Goal: Information Seeking & Learning: Learn about a topic

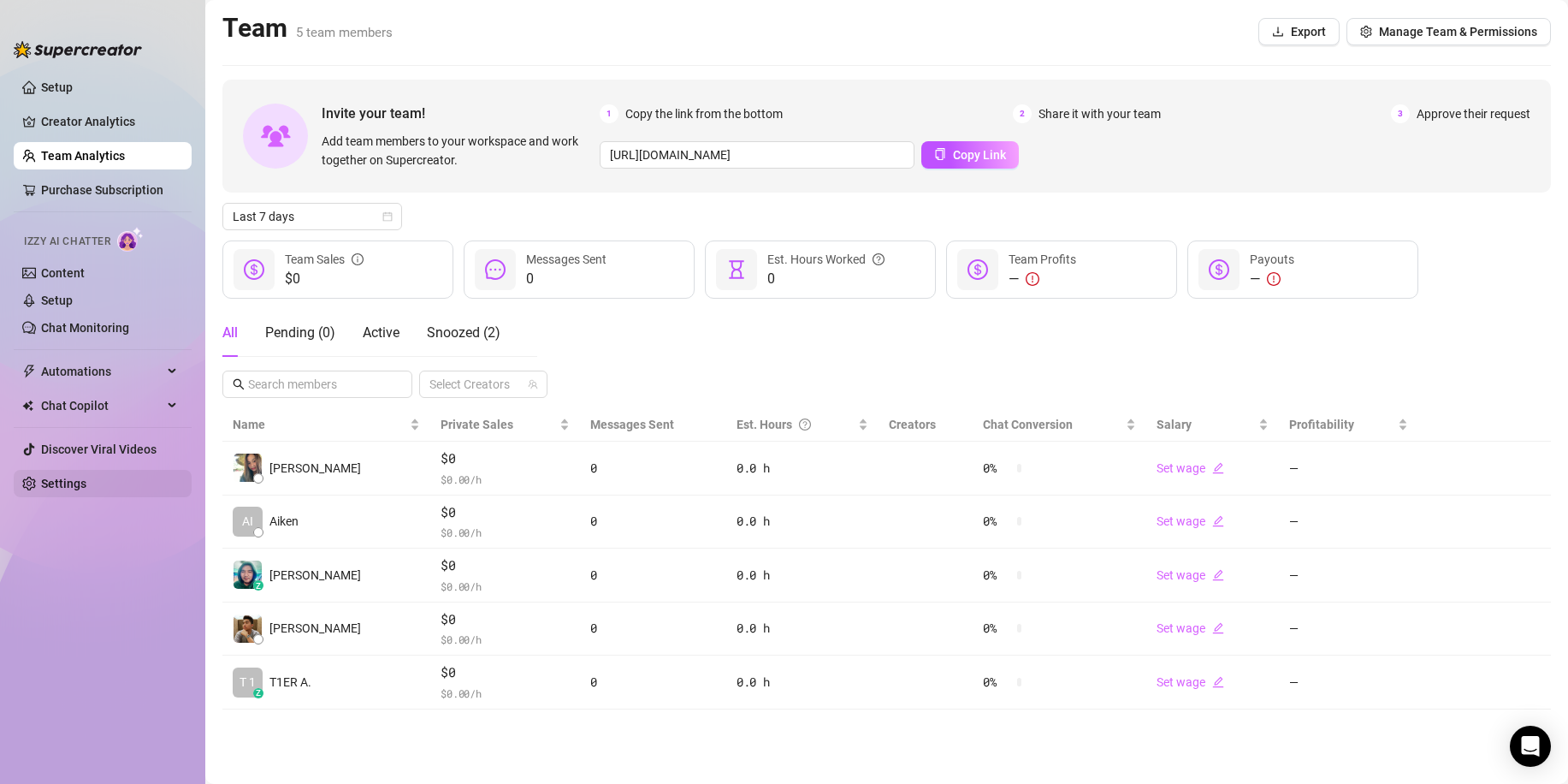
click at [87, 477] on link "Settings" at bounding box center [64, 484] width 46 height 14
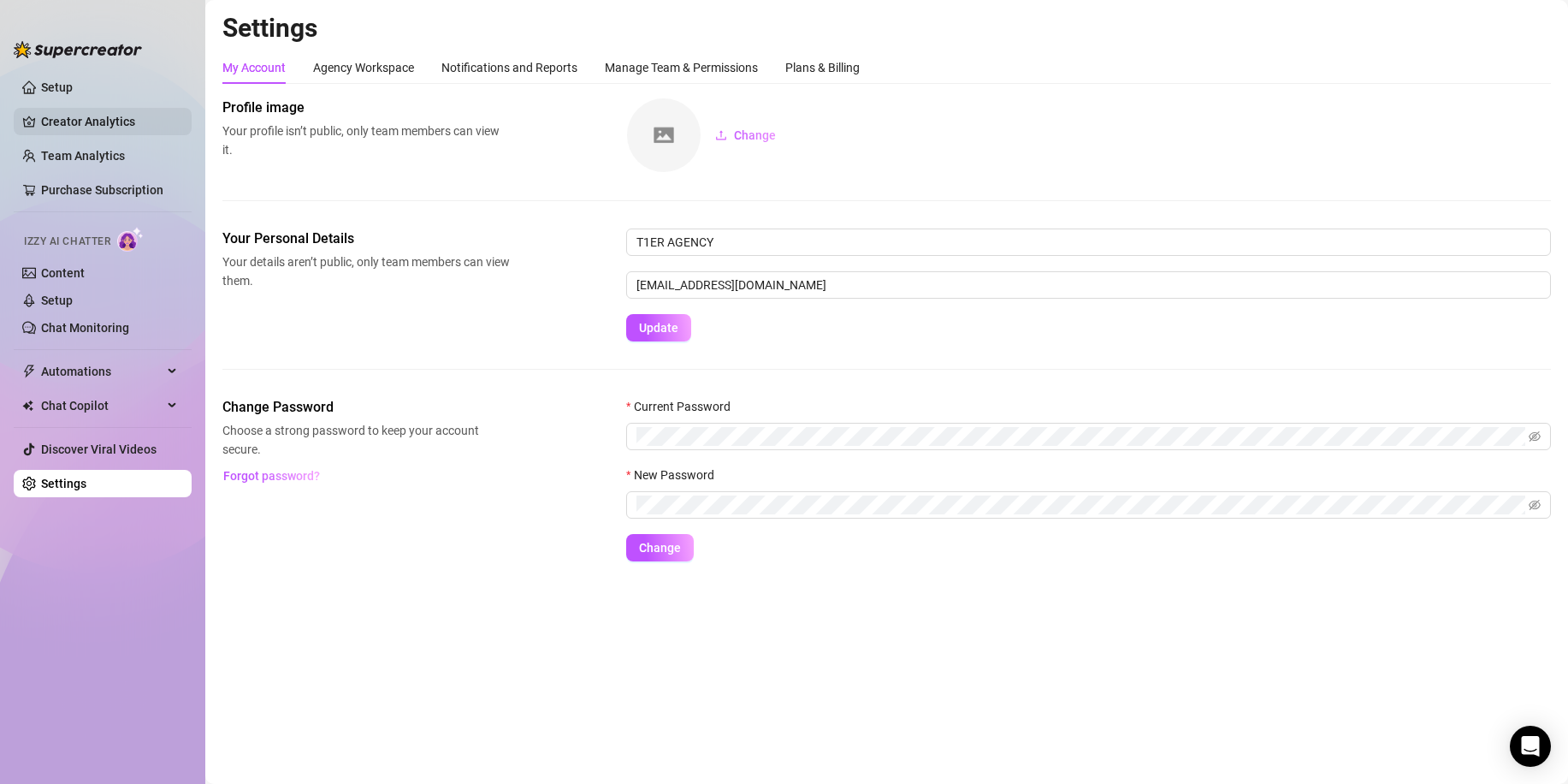
click at [132, 131] on link "Creator Analytics" at bounding box center [109, 121] width 137 height 28
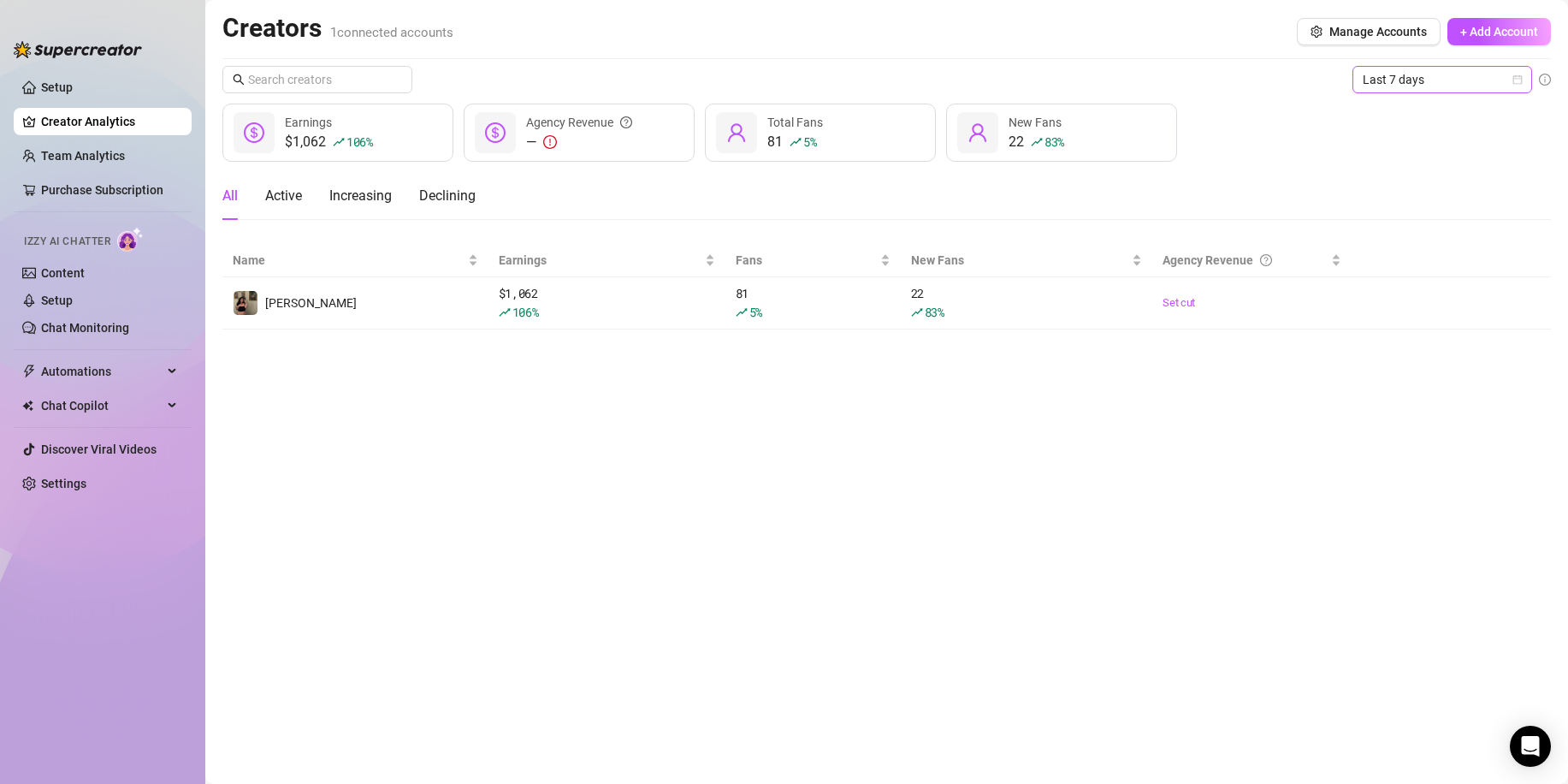
click at [1429, 71] on span "Last 7 days" at bounding box center [1442, 80] width 159 height 26
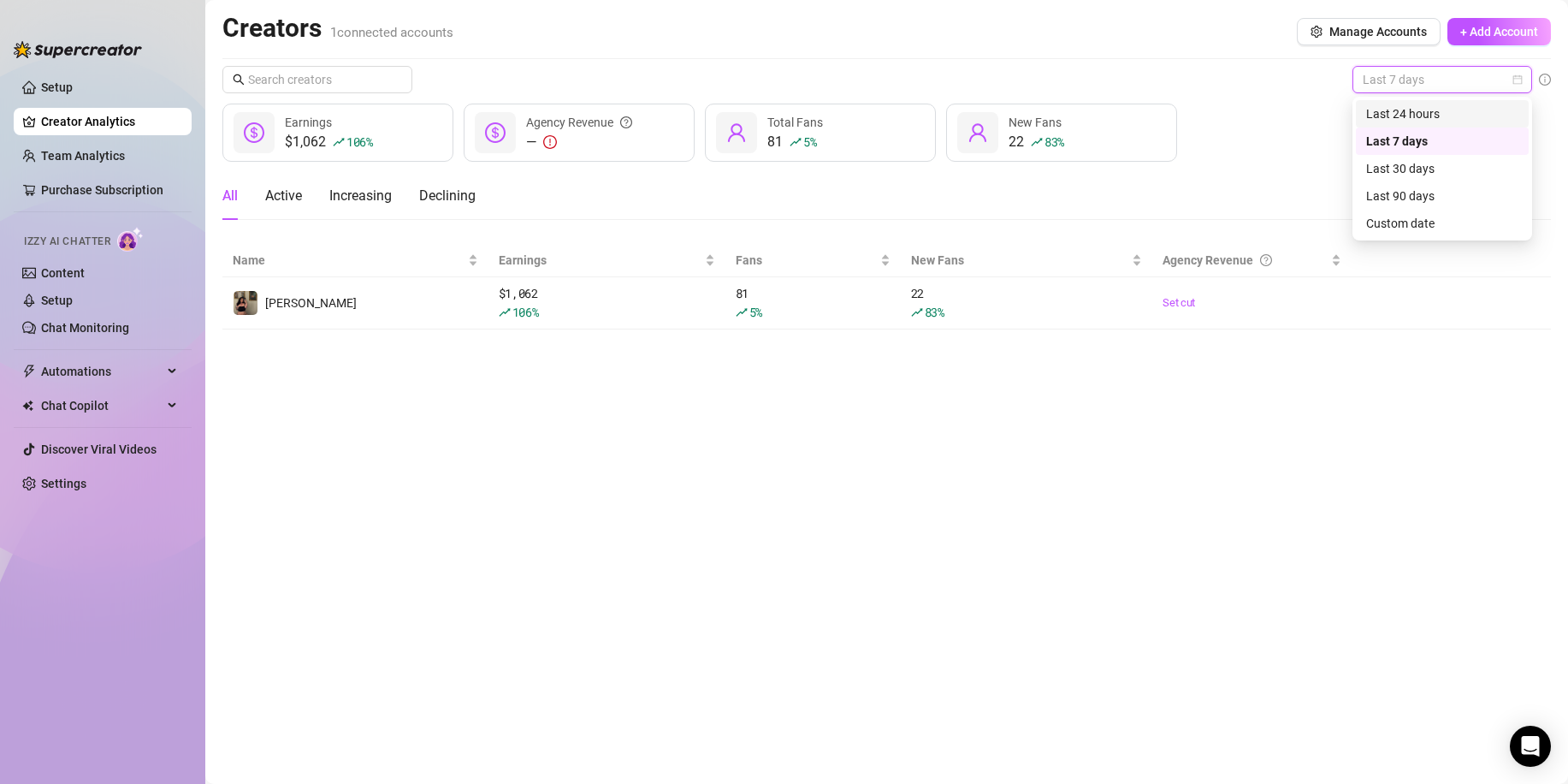
click at [1409, 109] on div "Last 24 hours" at bounding box center [1442, 113] width 152 height 19
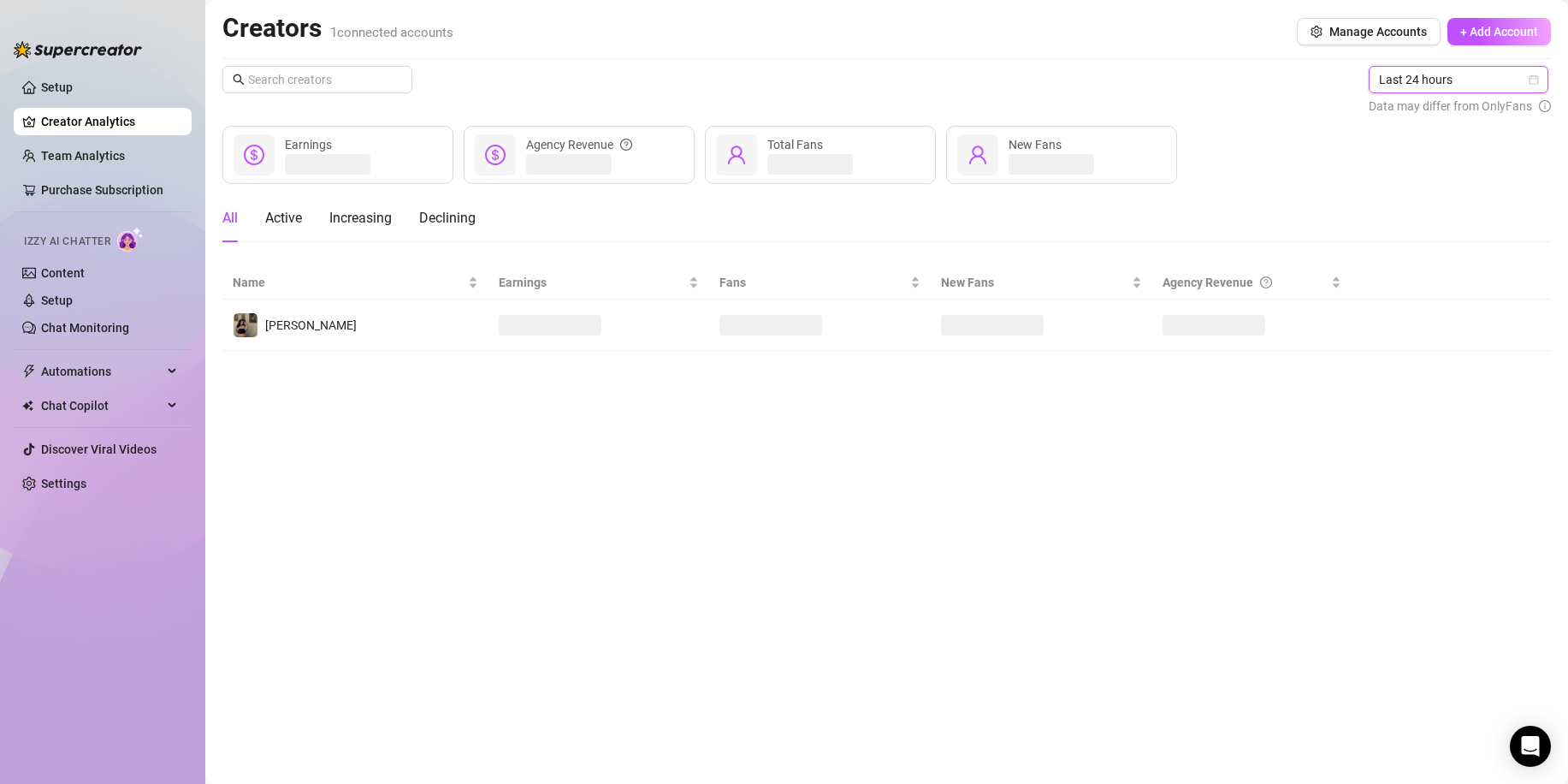
click at [1434, 71] on span "Last 24 hours" at bounding box center [1458, 80] width 159 height 26
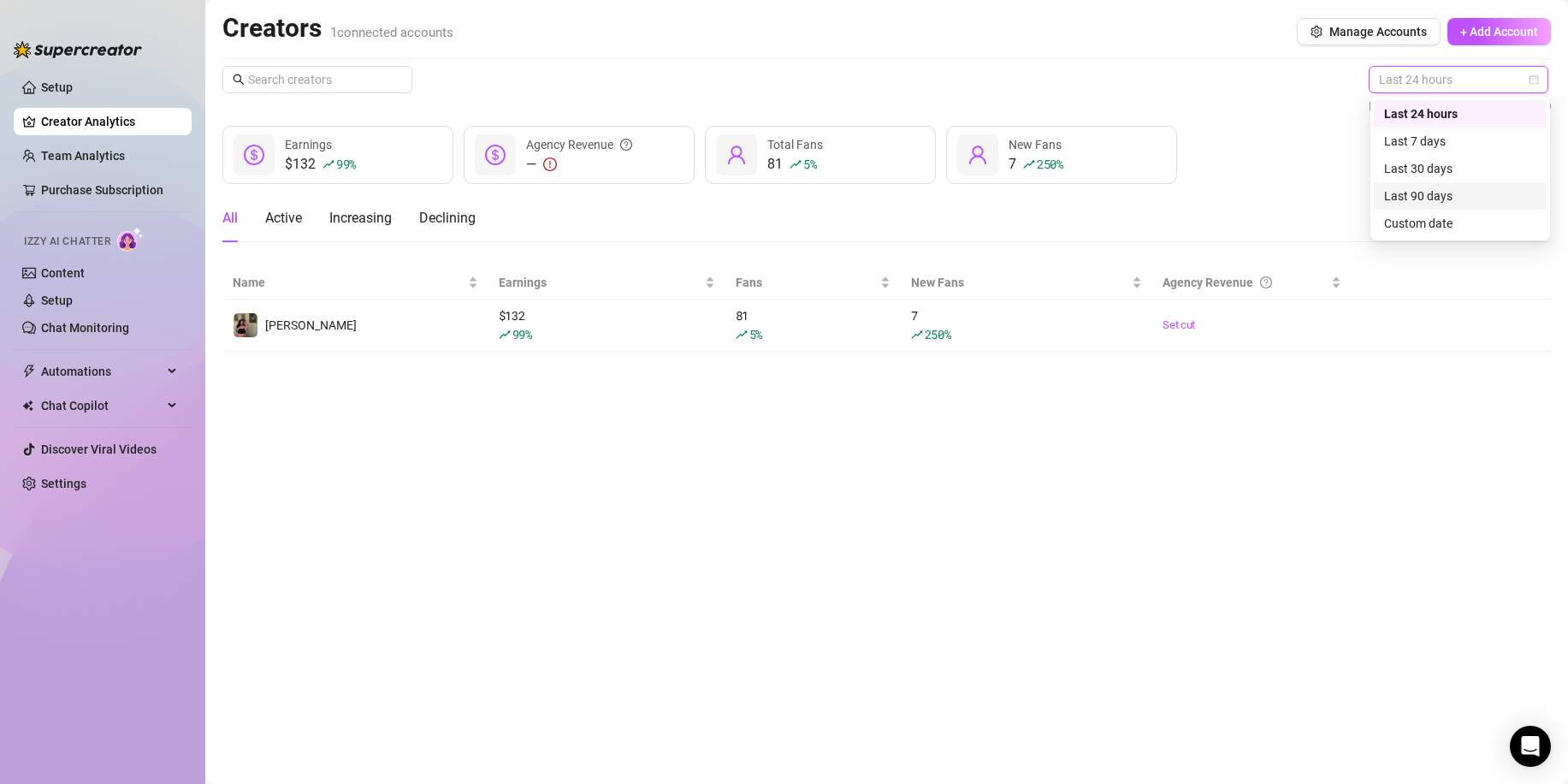
click at [1418, 202] on div "Last 90 days" at bounding box center [1460, 196] width 152 height 19
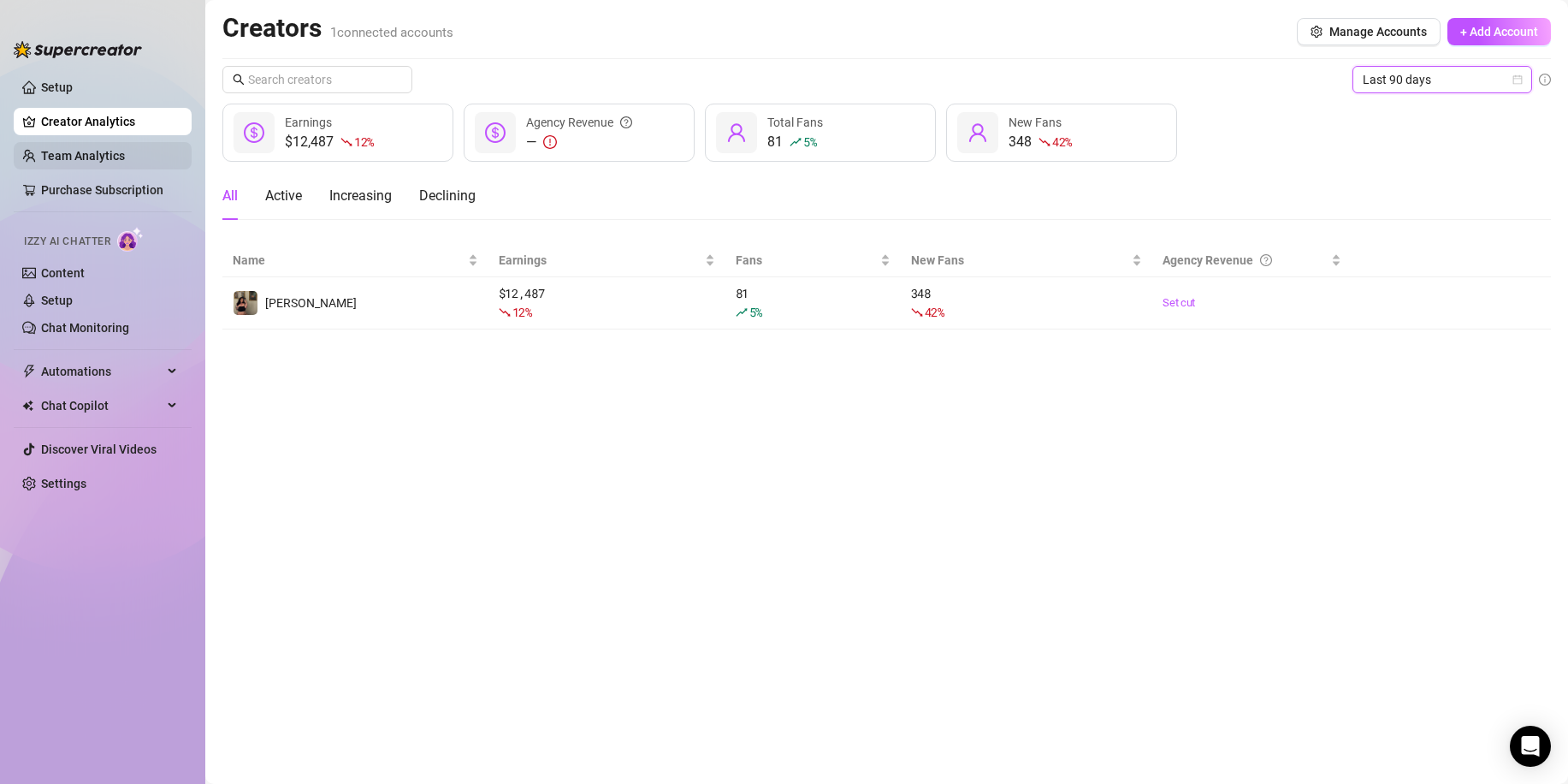
click at [90, 154] on link "Team Analytics" at bounding box center [83, 156] width 84 height 14
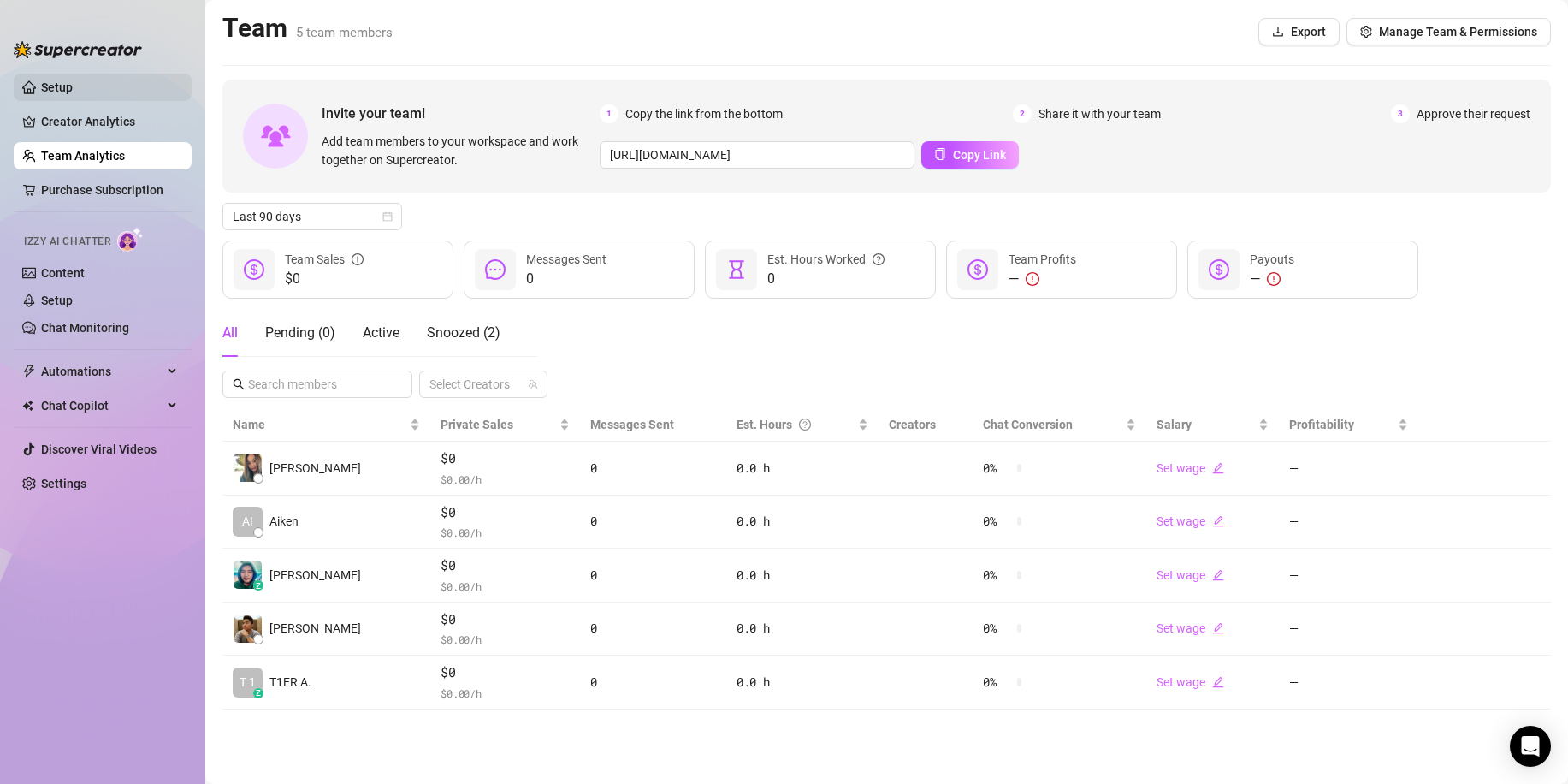
click at [73, 84] on link "Setup" at bounding box center [57, 88] width 32 height 14
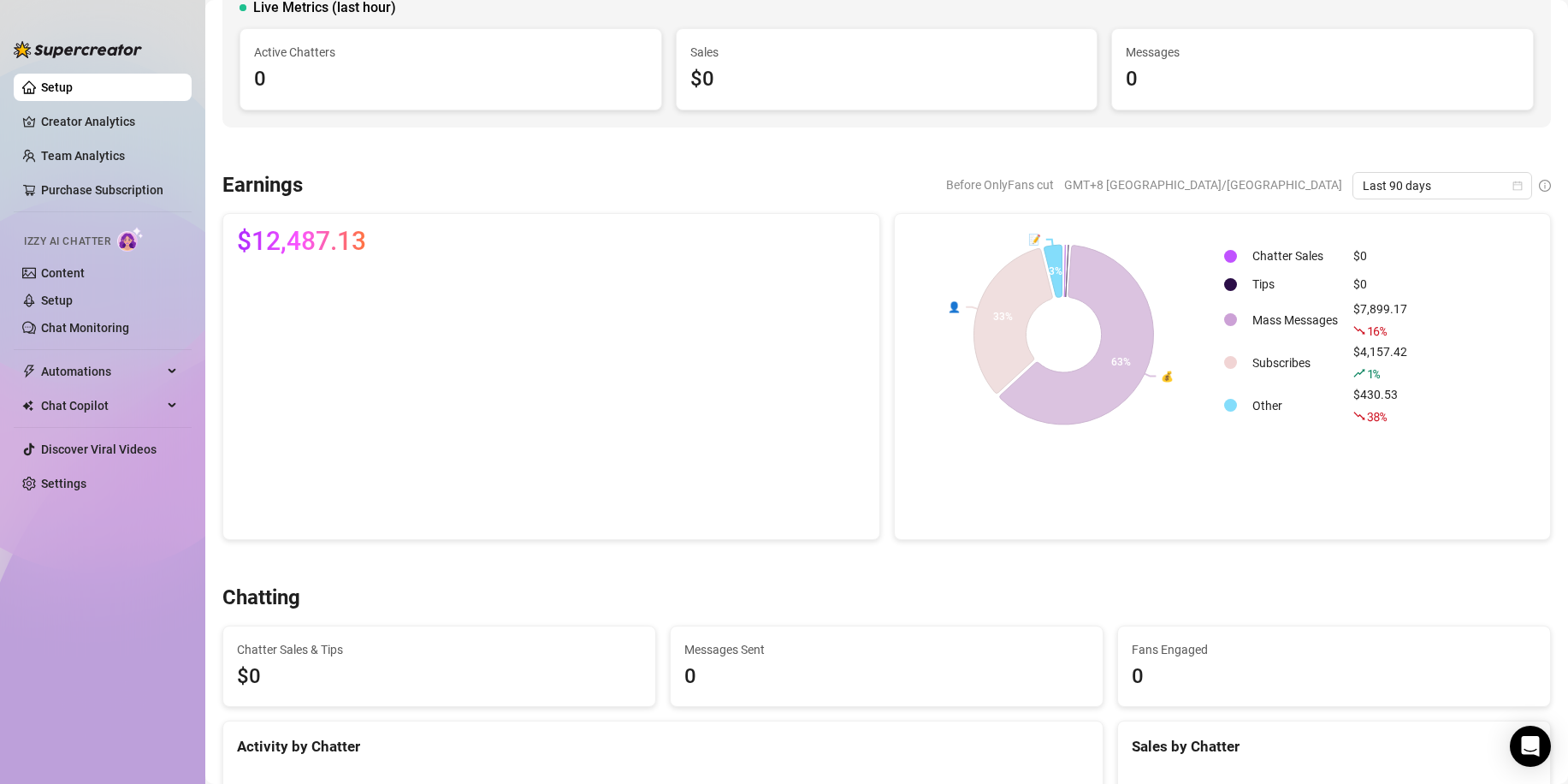
scroll to position [257, 0]
